Goal: Transaction & Acquisition: Purchase product/service

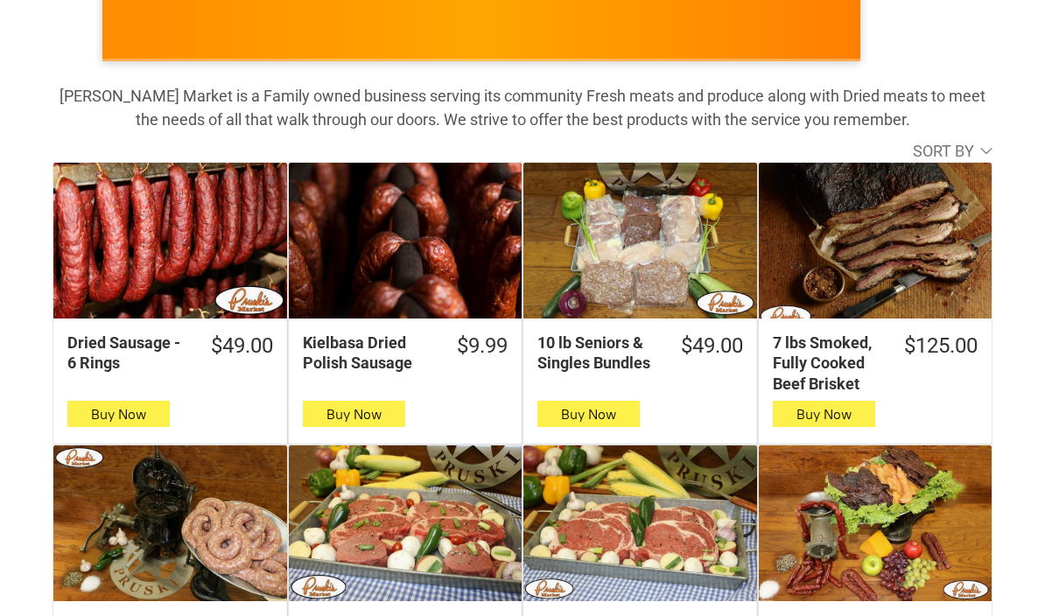
scroll to position [272, 0]
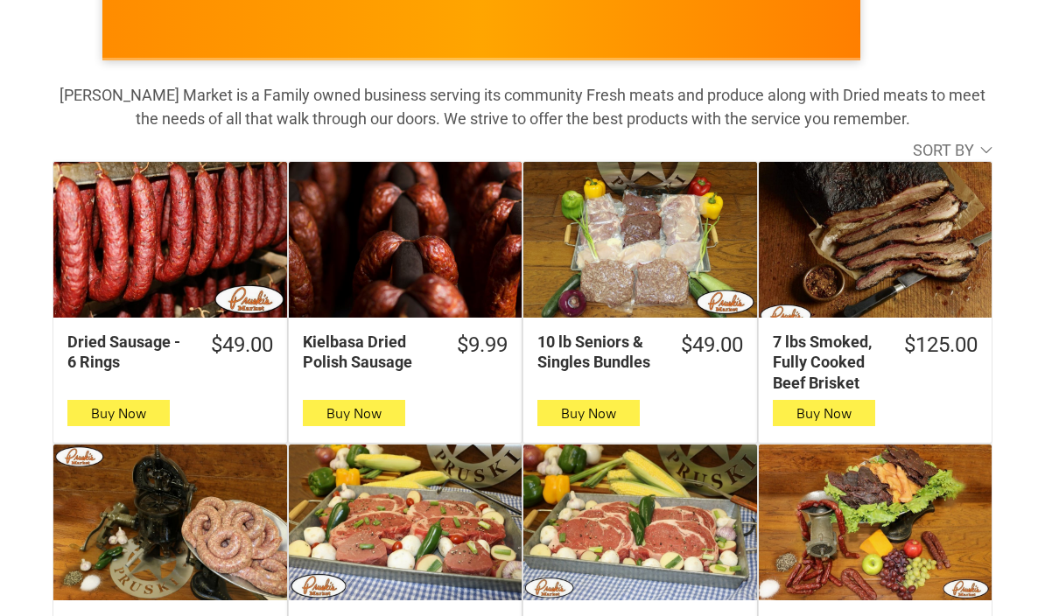
click at [939, 550] on div "Dried Box" at bounding box center [876, 523] width 234 height 156
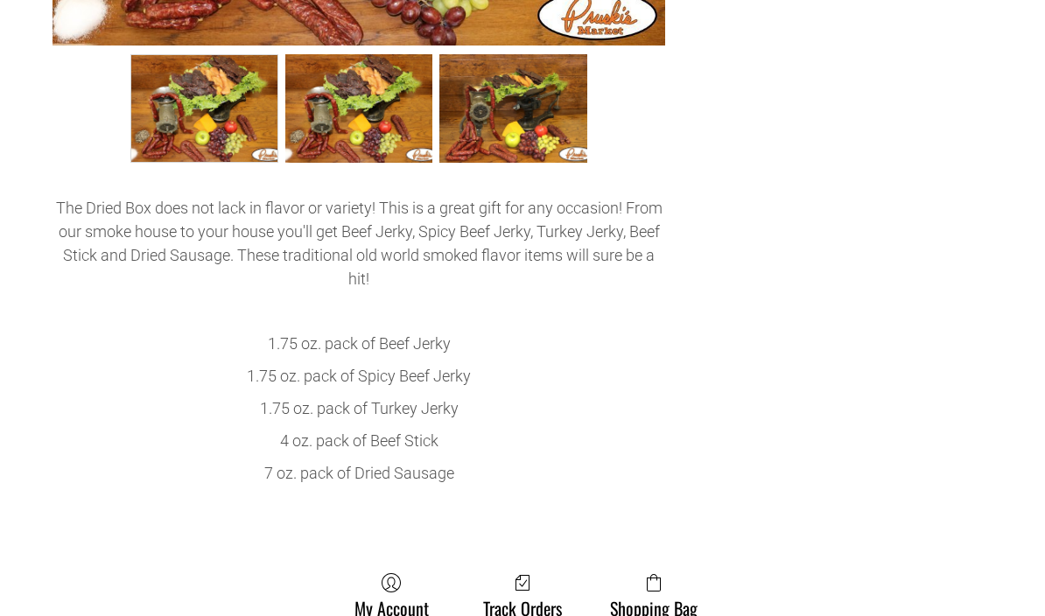
scroll to position [698, 0]
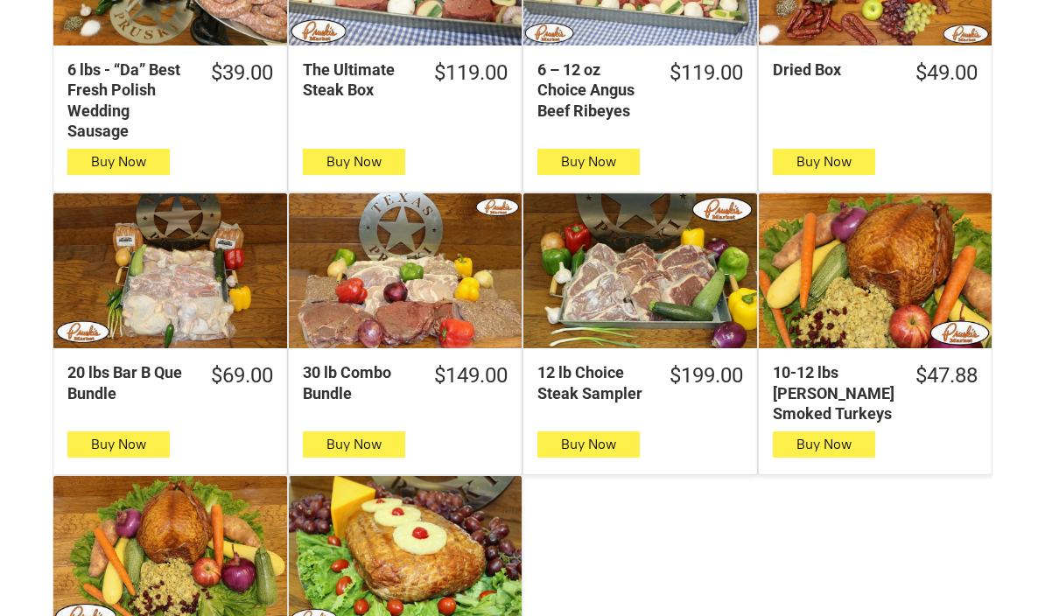
scroll to position [831, 0]
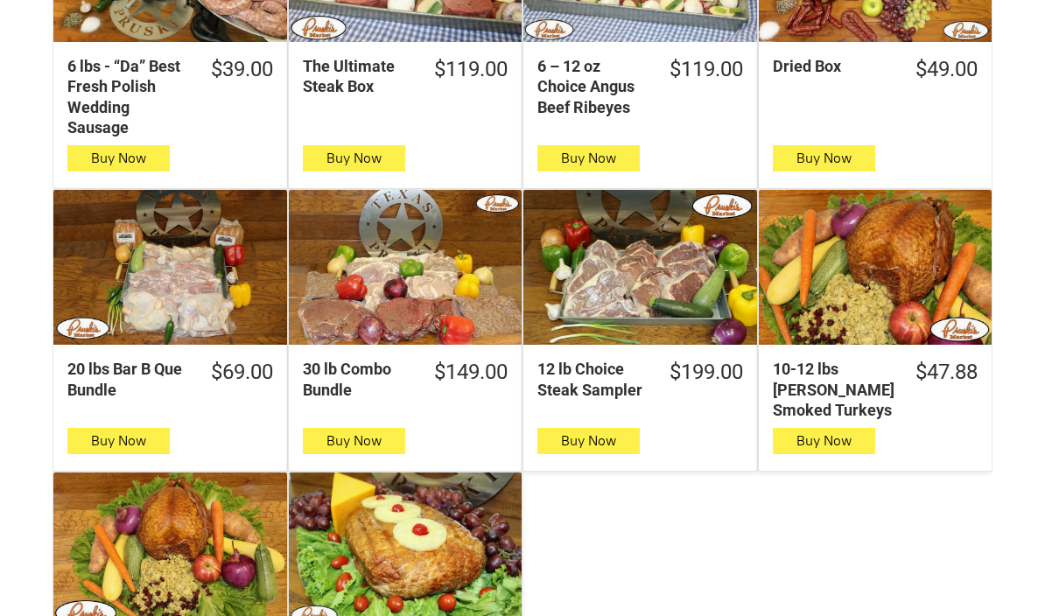
click at [152, 271] on div "20 lbs Bar B Que Bundle" at bounding box center [170, 268] width 234 height 156
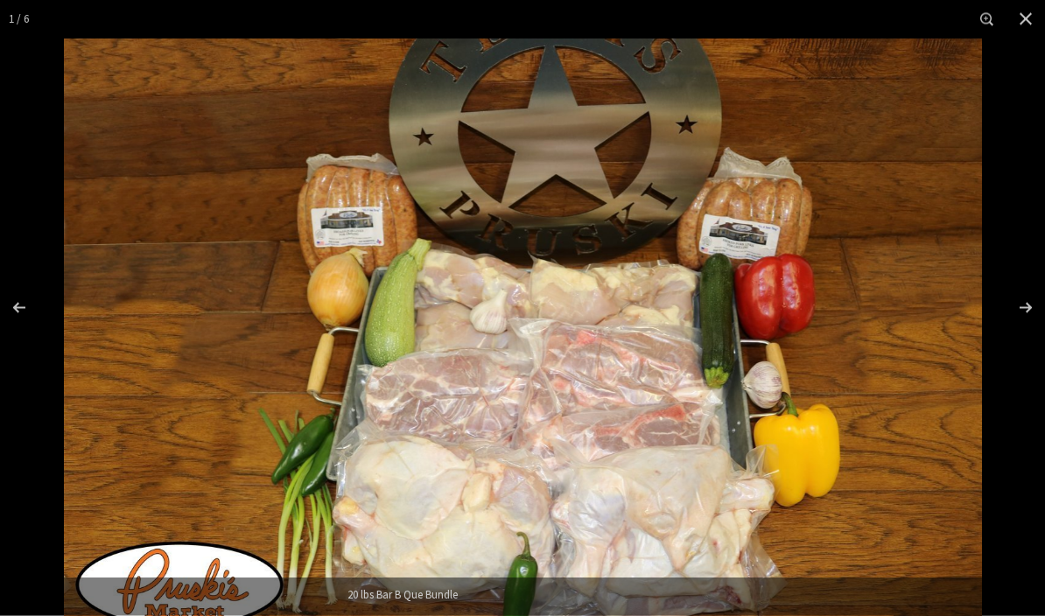
scroll to position [493, 0]
click at [1034, 31] on button "Close" at bounding box center [1025, 19] width 39 height 39
click at [1022, 344] on div "Images Gallery" at bounding box center [1014, 308] width 61 height 88
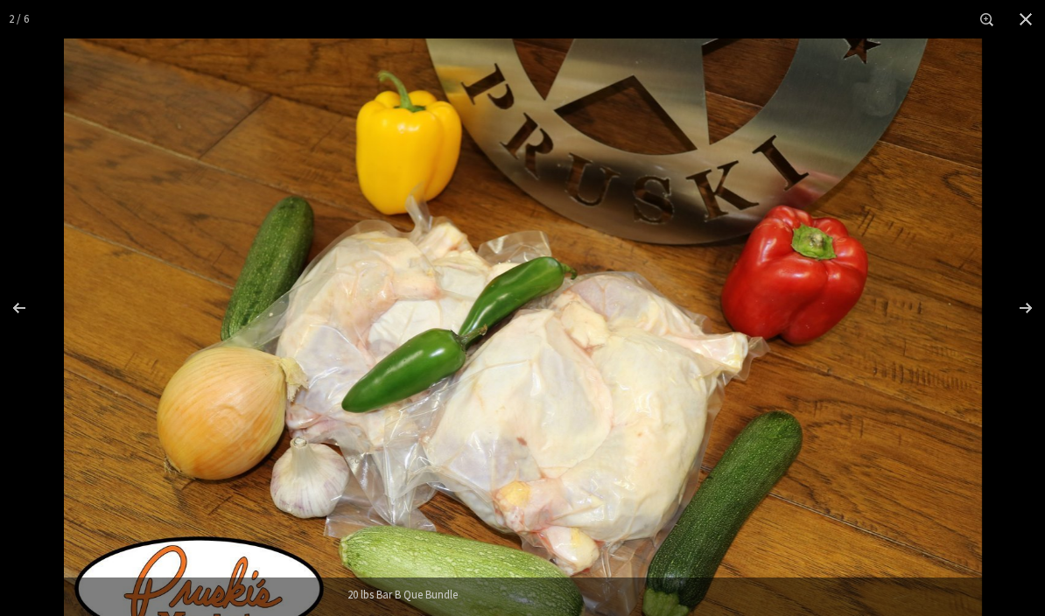
click at [1036, 338] on div "Images Gallery" at bounding box center [1014, 308] width 61 height 88
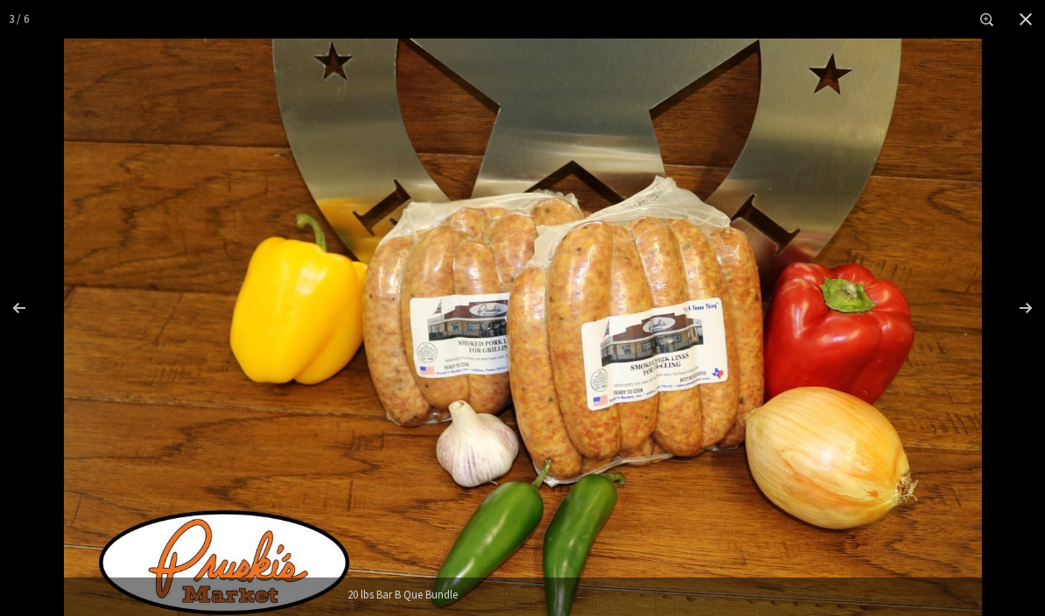
click at [1041, 346] on div "Images Gallery" at bounding box center [1014, 308] width 61 height 88
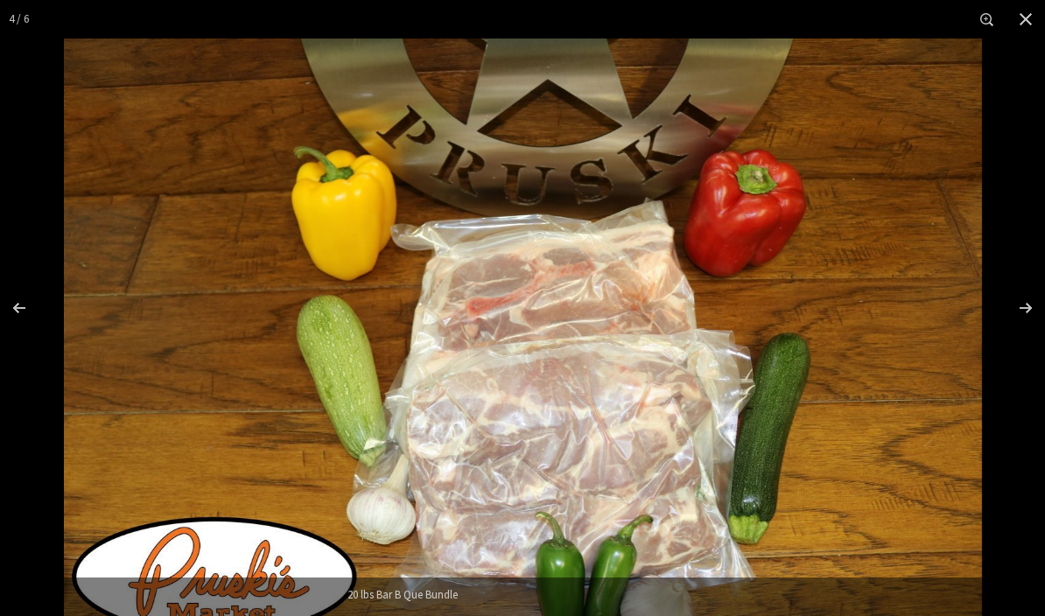
click at [1027, 352] on div "Images Gallery" at bounding box center [1014, 308] width 61 height 88
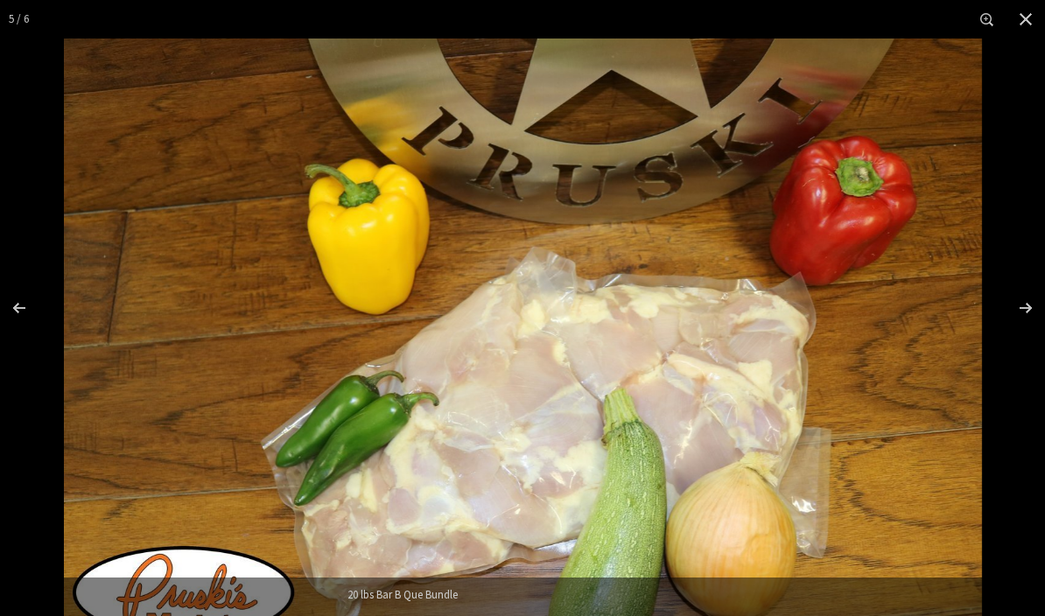
click at [1034, 346] on div "Images Gallery" at bounding box center [1014, 308] width 61 height 88
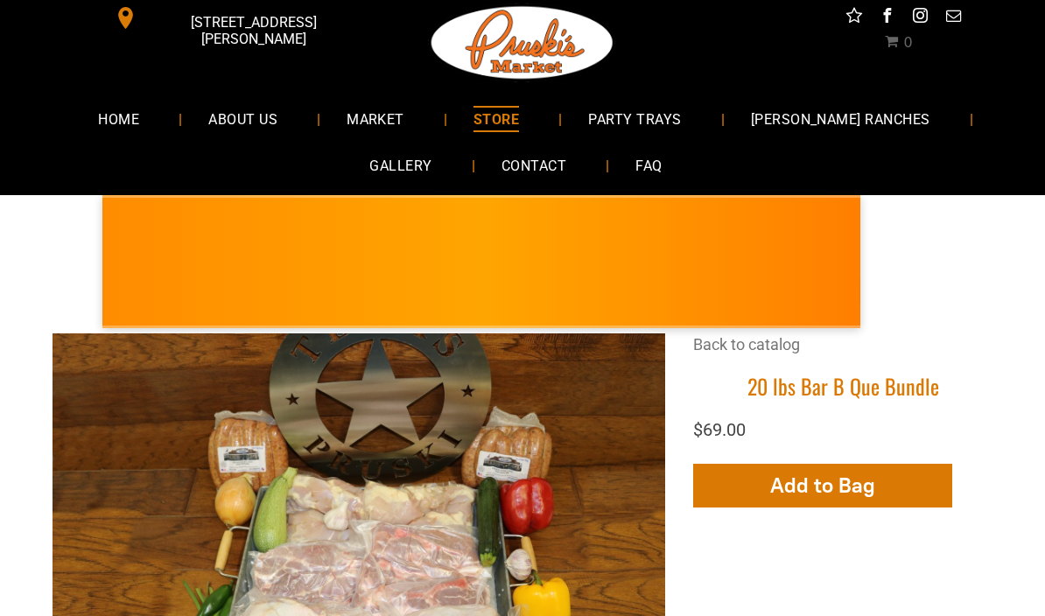
scroll to position [0, 0]
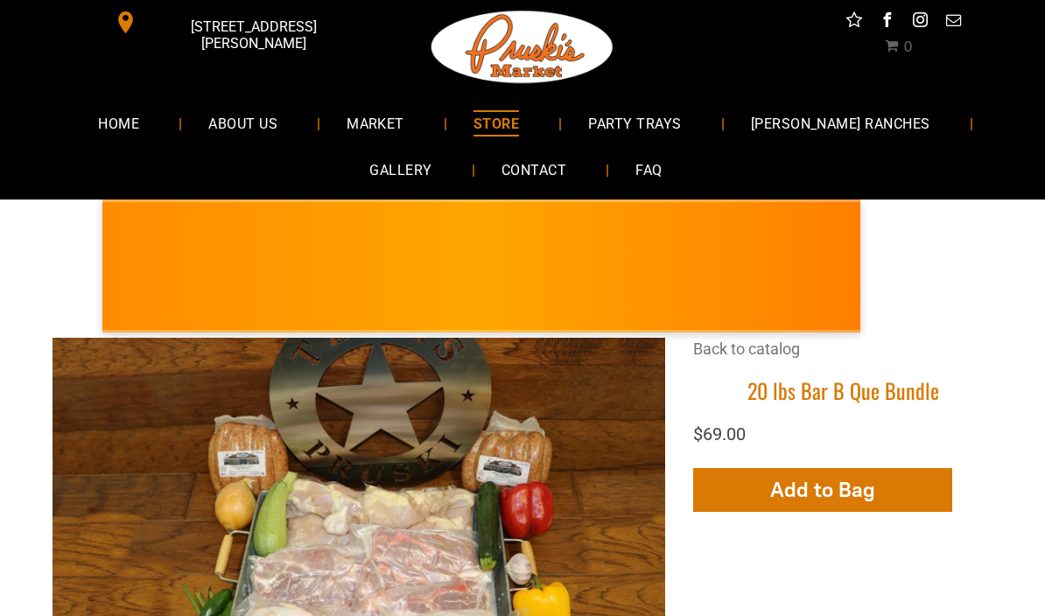
click at [519, 130] on span "STORE" at bounding box center [496, 122] width 46 height 25
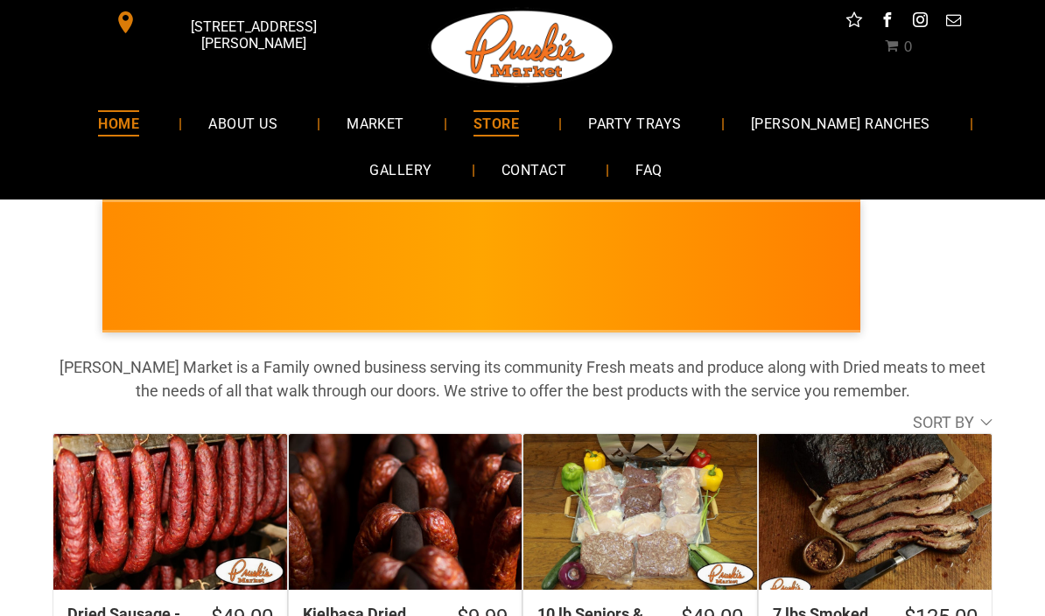
click at [139, 126] on span "HOME" at bounding box center [118, 122] width 41 height 25
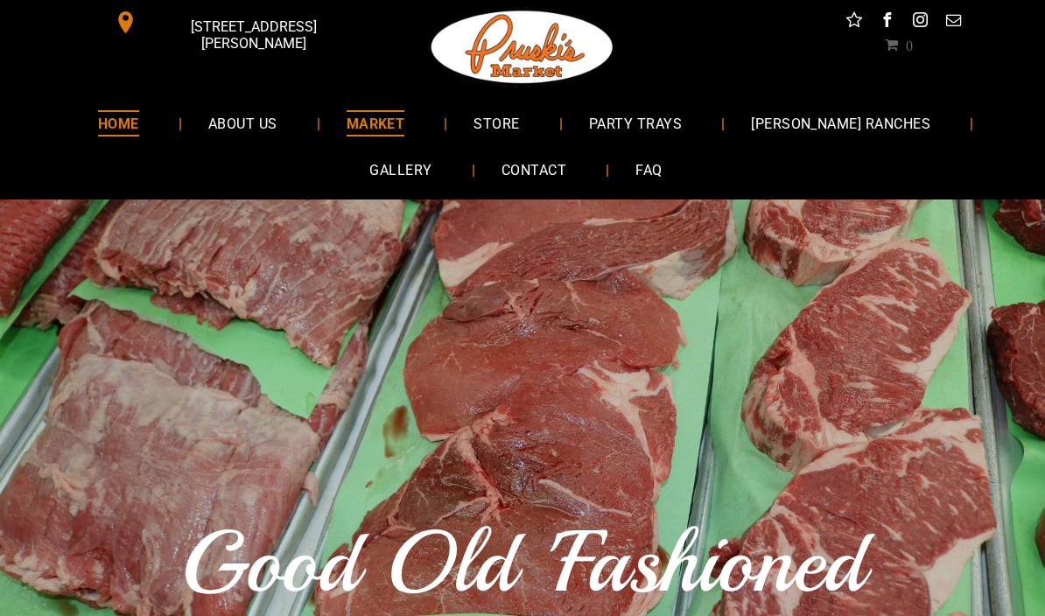
click at [392, 116] on span "MARKET" at bounding box center [376, 122] width 59 height 25
click at [870, 127] on span "[PERSON_NAME] RANCHES" at bounding box center [840, 122] width 181 height 25
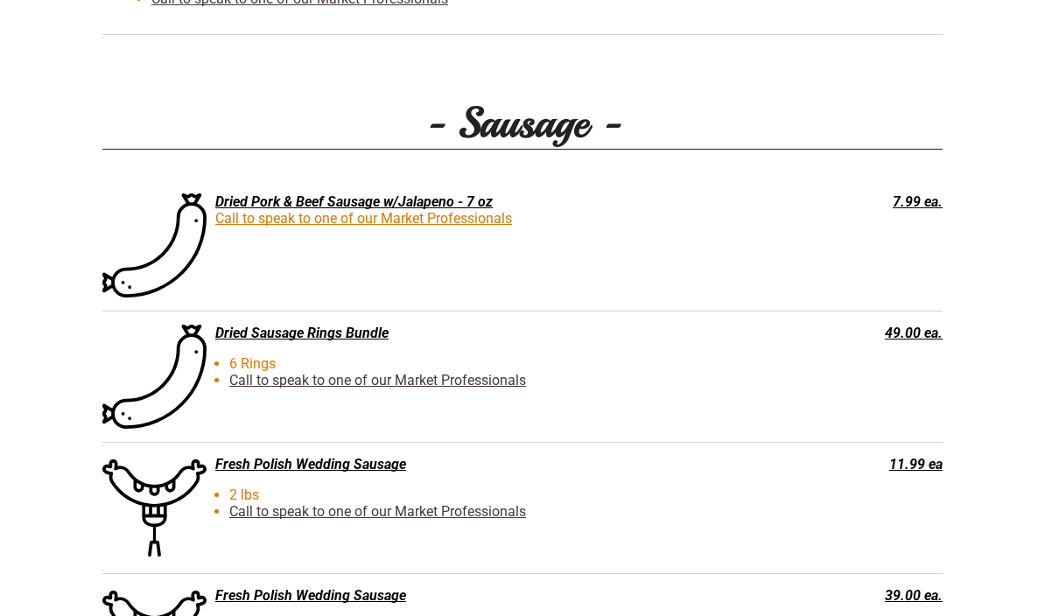
scroll to position [2761, 0]
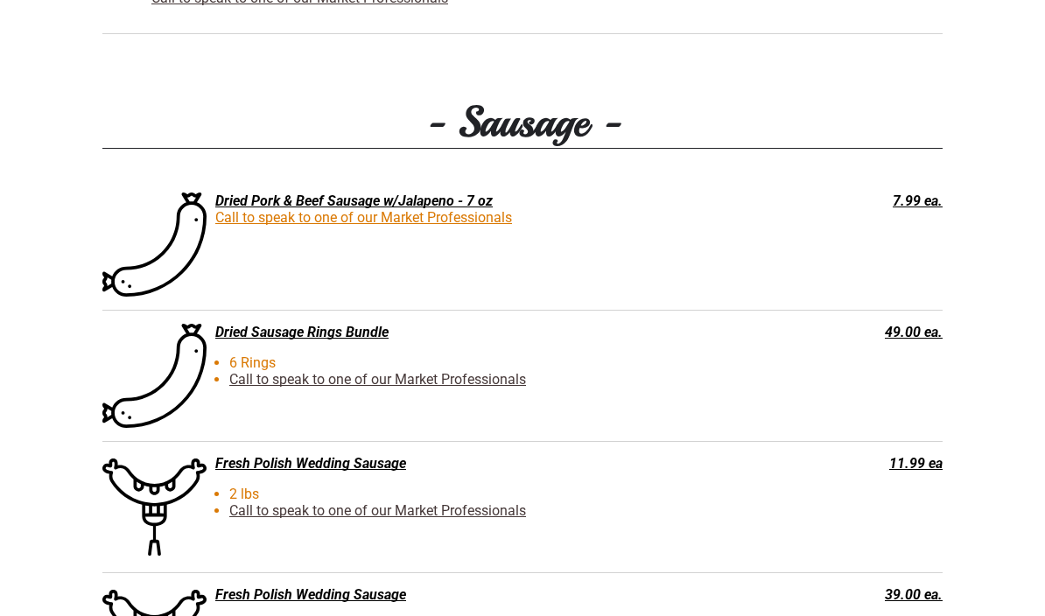
click at [945, 615] on div "Meat Market Menu Dried Sausage - 6 Rings SKU 00005 $49.00 Buy Now Kielbasa Drie…" at bounding box center [522, 404] width 1045 height 3614
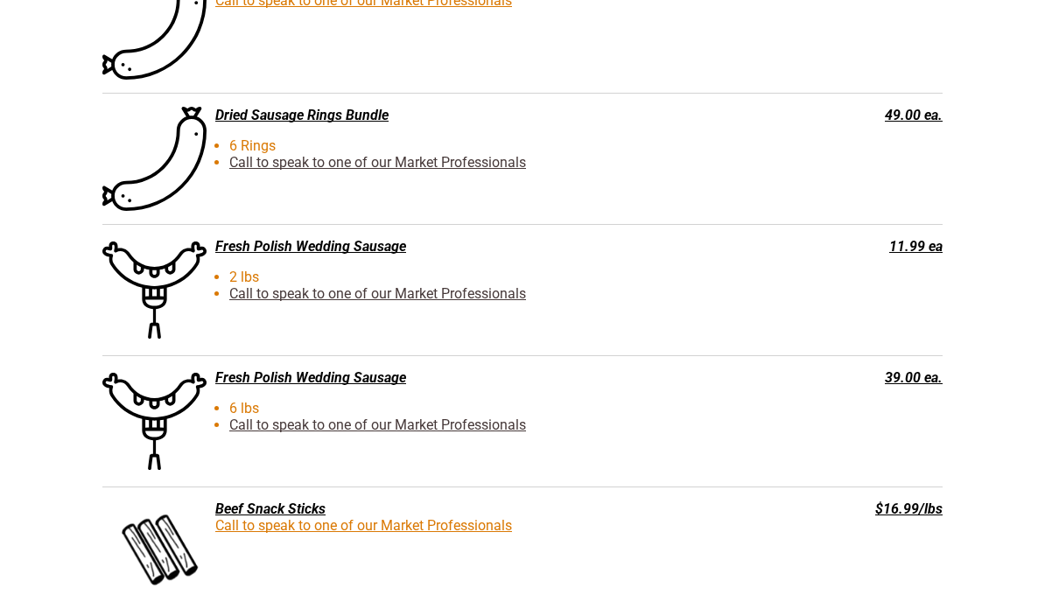
scroll to position [2978, 0]
click at [1025, 560] on div "Meat Market Menu Dried Sausage - 6 Rings SKU 00005 $49.00 Buy Now Kielbasa Drie…" at bounding box center [522, 187] width 1045 height 3614
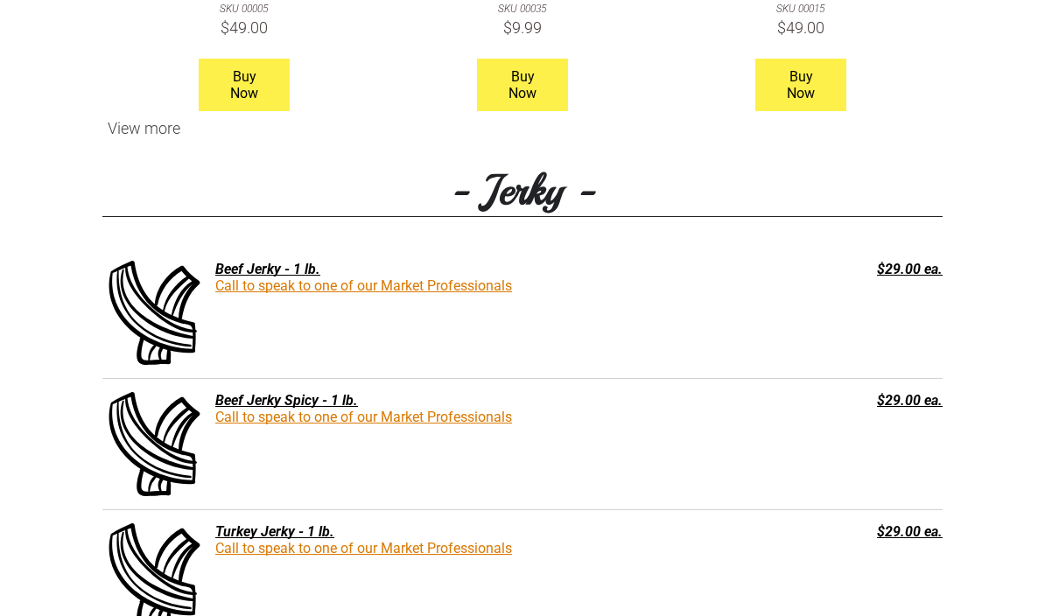
scroll to position [1967, 0]
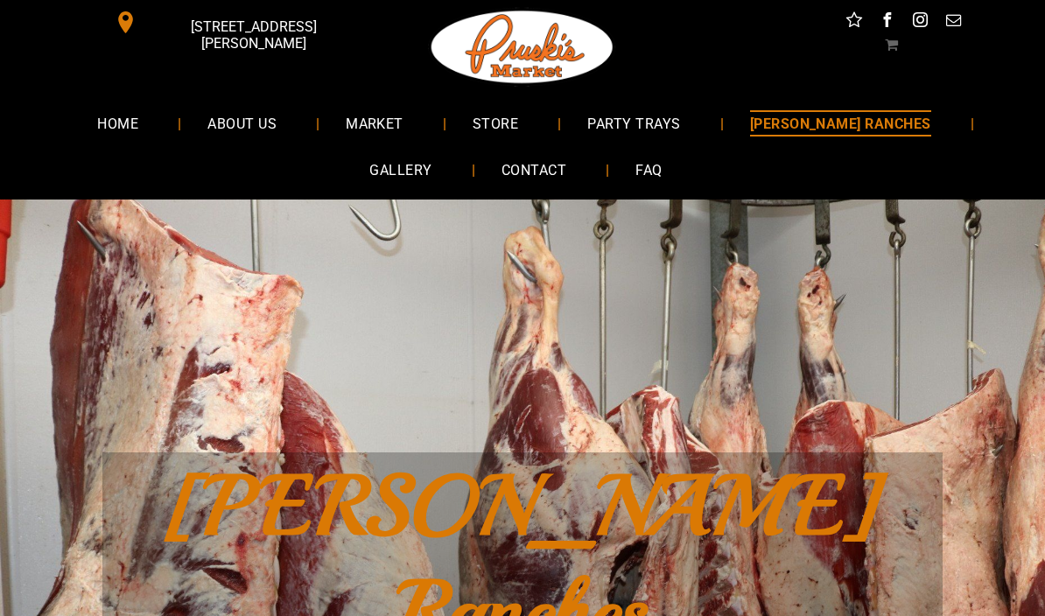
click at [916, 436] on div "[PERSON_NAME] Ranches" at bounding box center [522, 559] width 1045 height 719
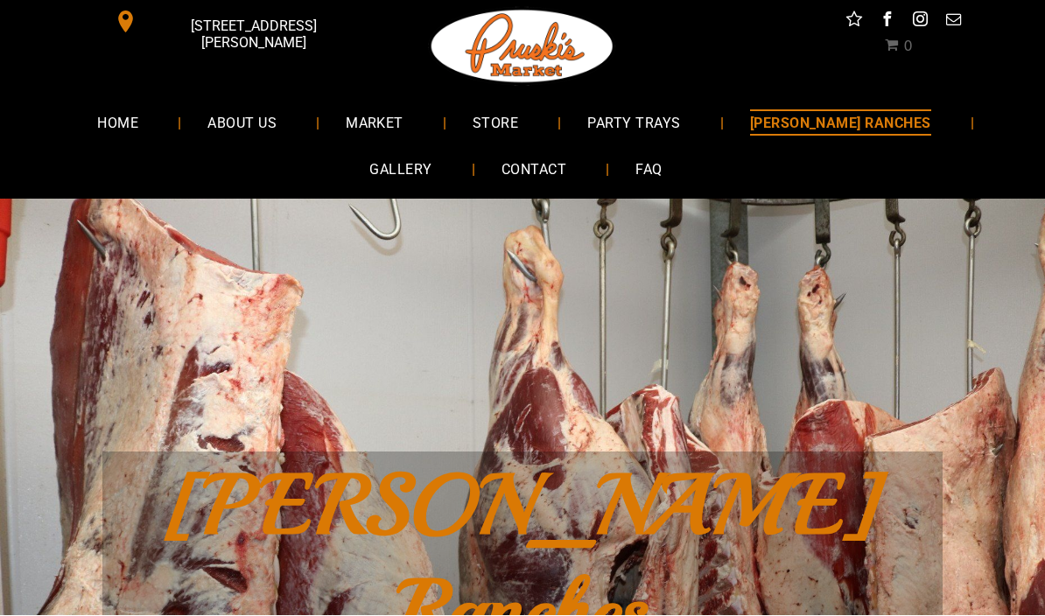
scroll to position [1, 0]
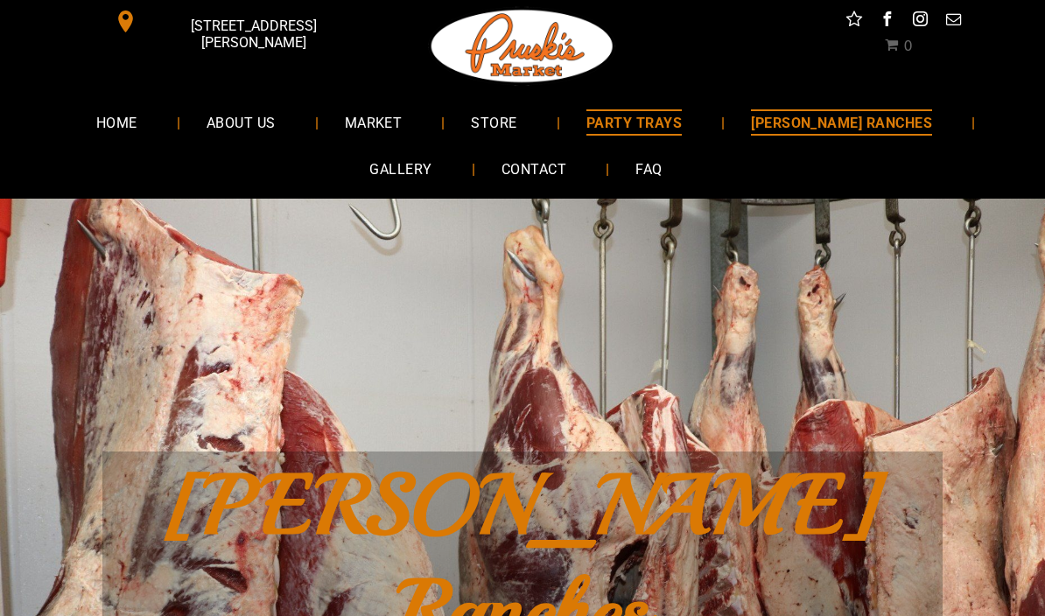
click at [682, 116] on span "PARTY TRAYS" at bounding box center [633, 121] width 95 height 25
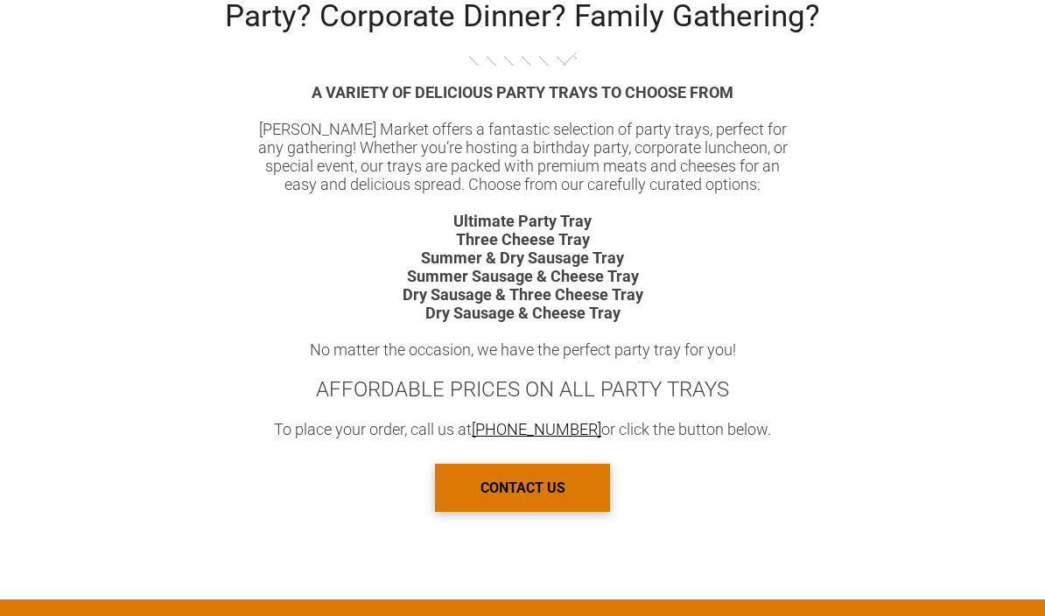
scroll to position [1077, 0]
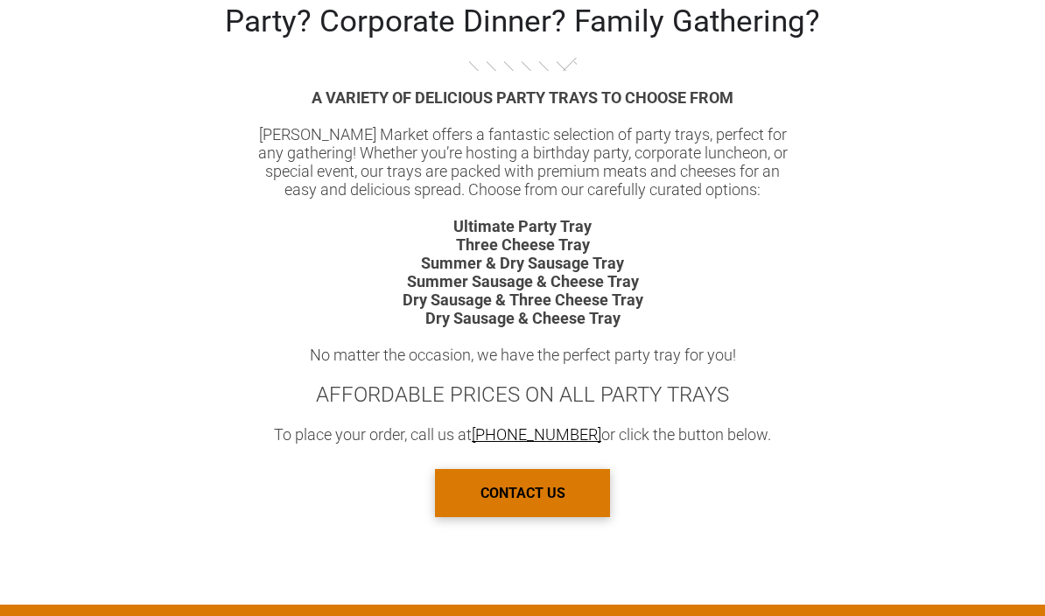
click at [581, 269] on b "Summer & Dry Sausage Tray" at bounding box center [522, 263] width 203 height 18
click at [592, 272] on b "Summer & Dry Sausage Tray" at bounding box center [522, 263] width 203 height 18
click at [596, 327] on b "Dry Sausage & Cheese Tray" at bounding box center [522, 318] width 195 height 18
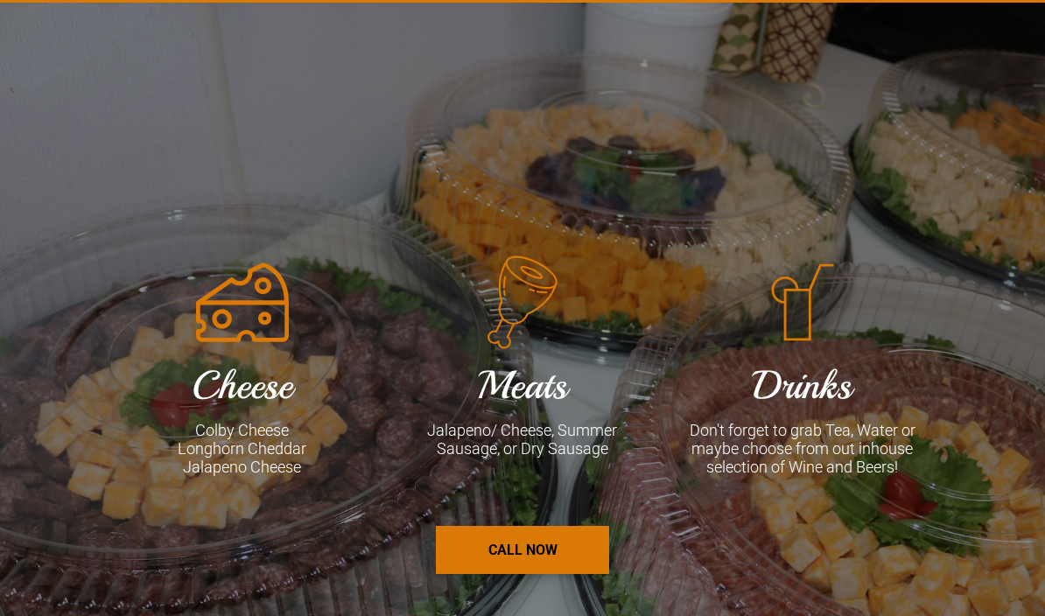
scroll to position [2095, 0]
click at [533, 411] on font "Meats" at bounding box center [522, 386] width 90 height 50
click at [527, 327] on icon at bounding box center [522, 303] width 112 height 99
click at [936, 456] on div "Drinks Don't forget to grab Tea, Water or maybe choose from out inhouse selecti…" at bounding box center [802, 414] width 280 height 321
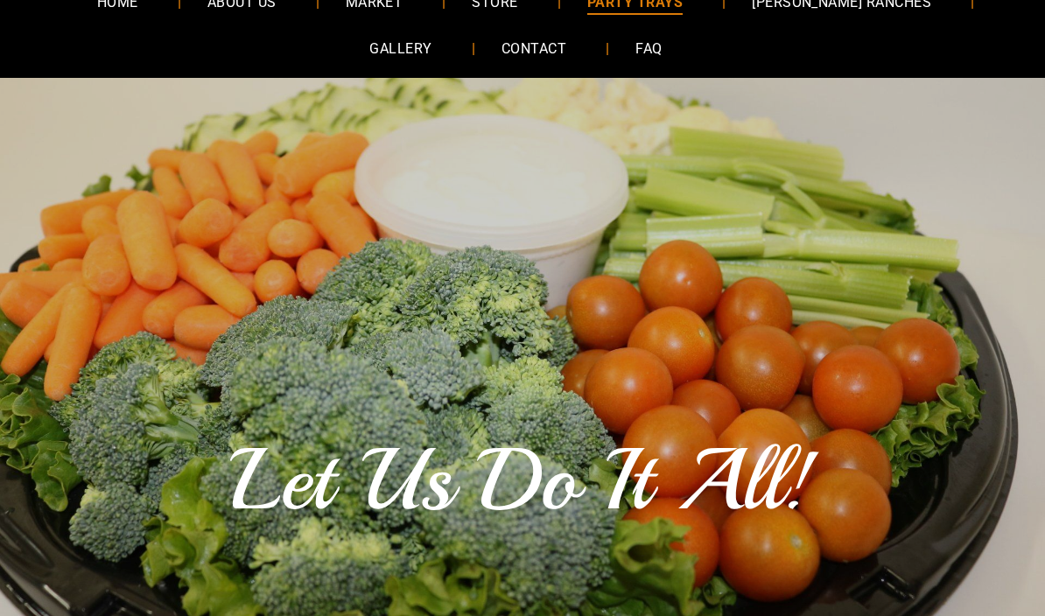
scroll to position [0, 0]
